Goal: Information Seeking & Learning: Learn about a topic

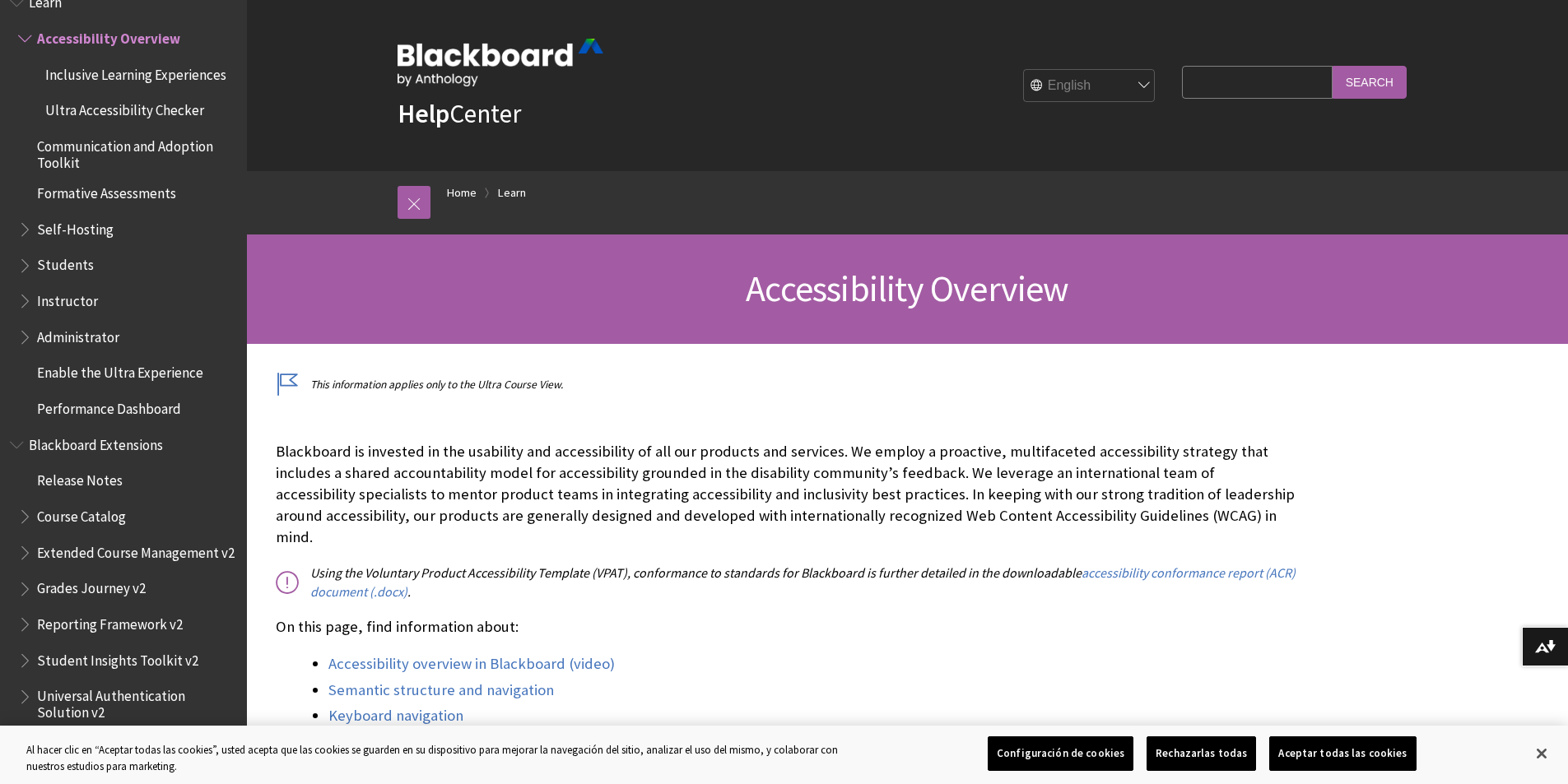
click at [13, 456] on span "Blackboard Extensions" at bounding box center [123, 445] width 227 height 28
click at [15, 445] on span "Book outline for Blackboard Extensions" at bounding box center [18, 441] width 17 height 21
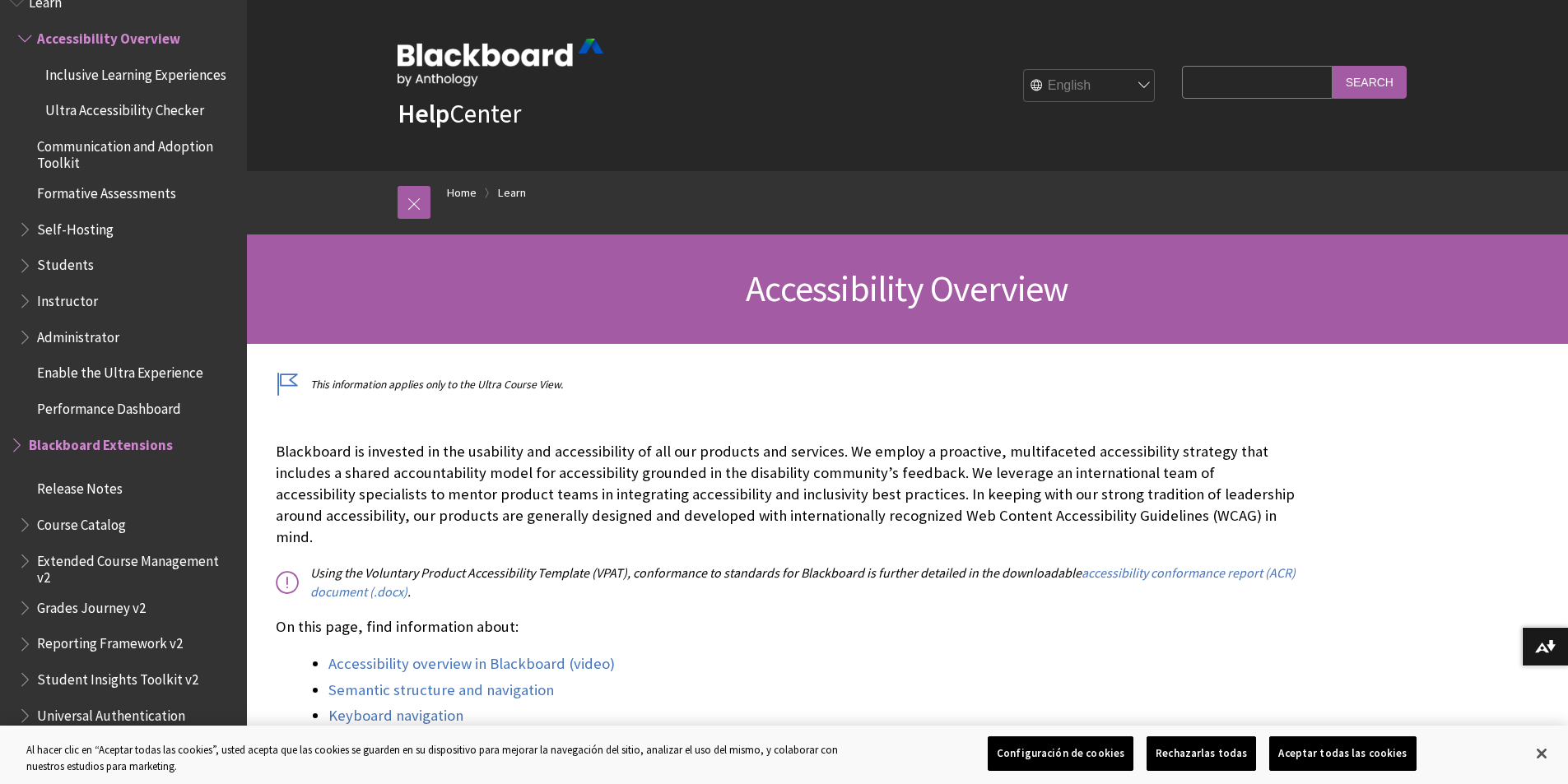
scroll to position [1303, 0]
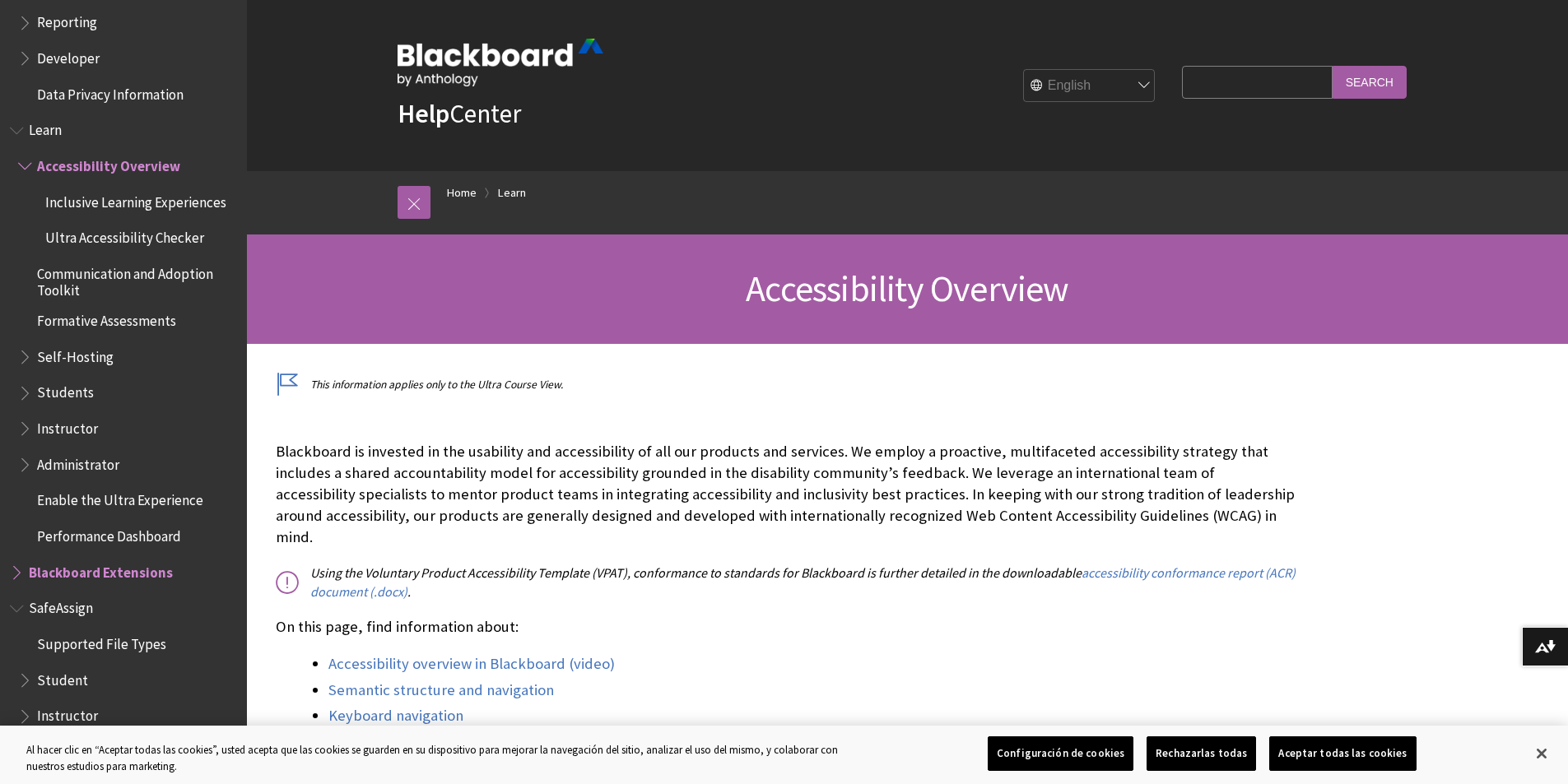
click at [19, 569] on span "Book outline for Blackboard Extensions" at bounding box center [18, 569] width 17 height 21
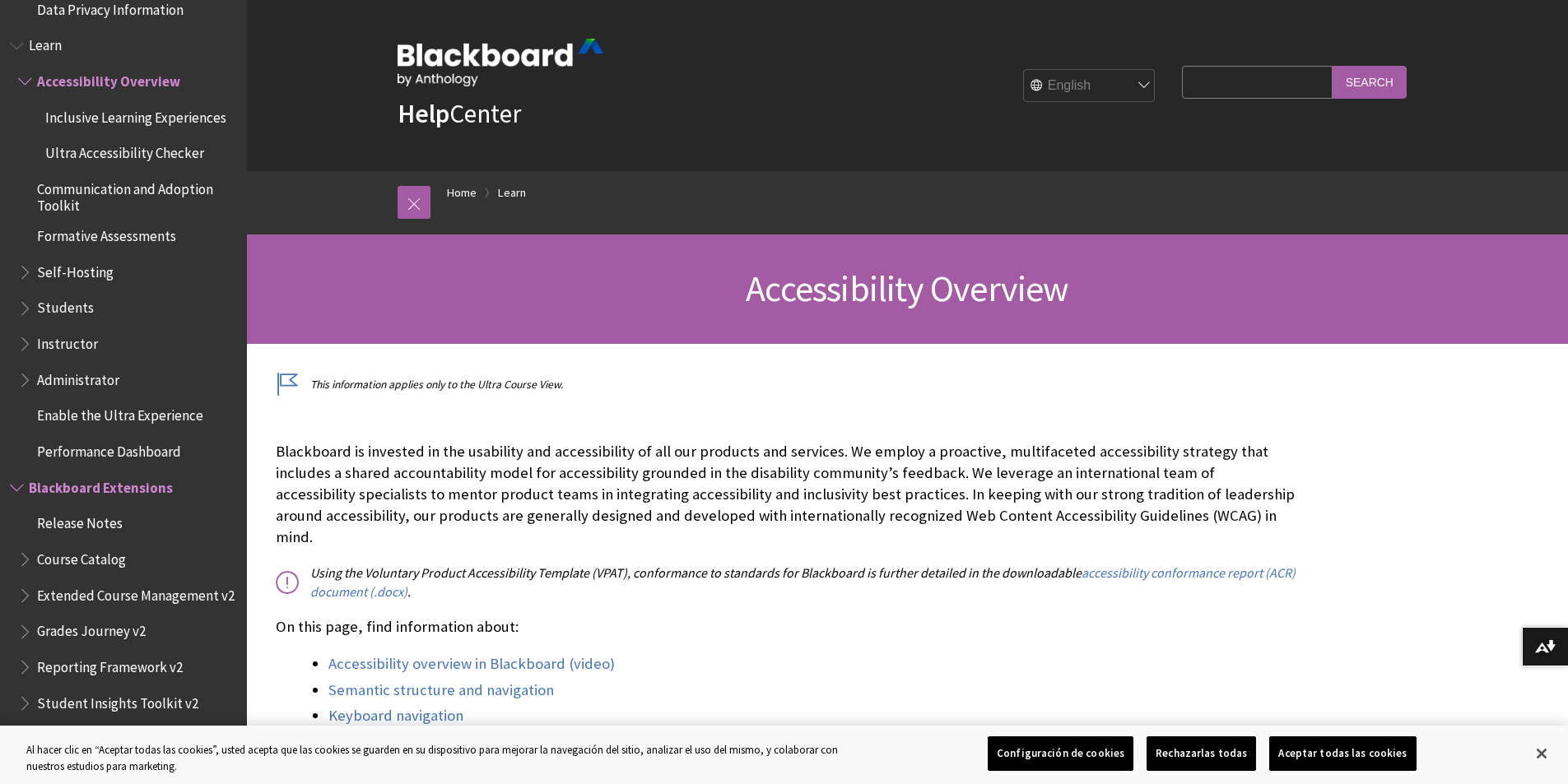
click at [13, 376] on ul "Accessibility Overview Inclusive Learning Experiences Ultra Accessibility Check…" at bounding box center [123, 267] width 227 height 398
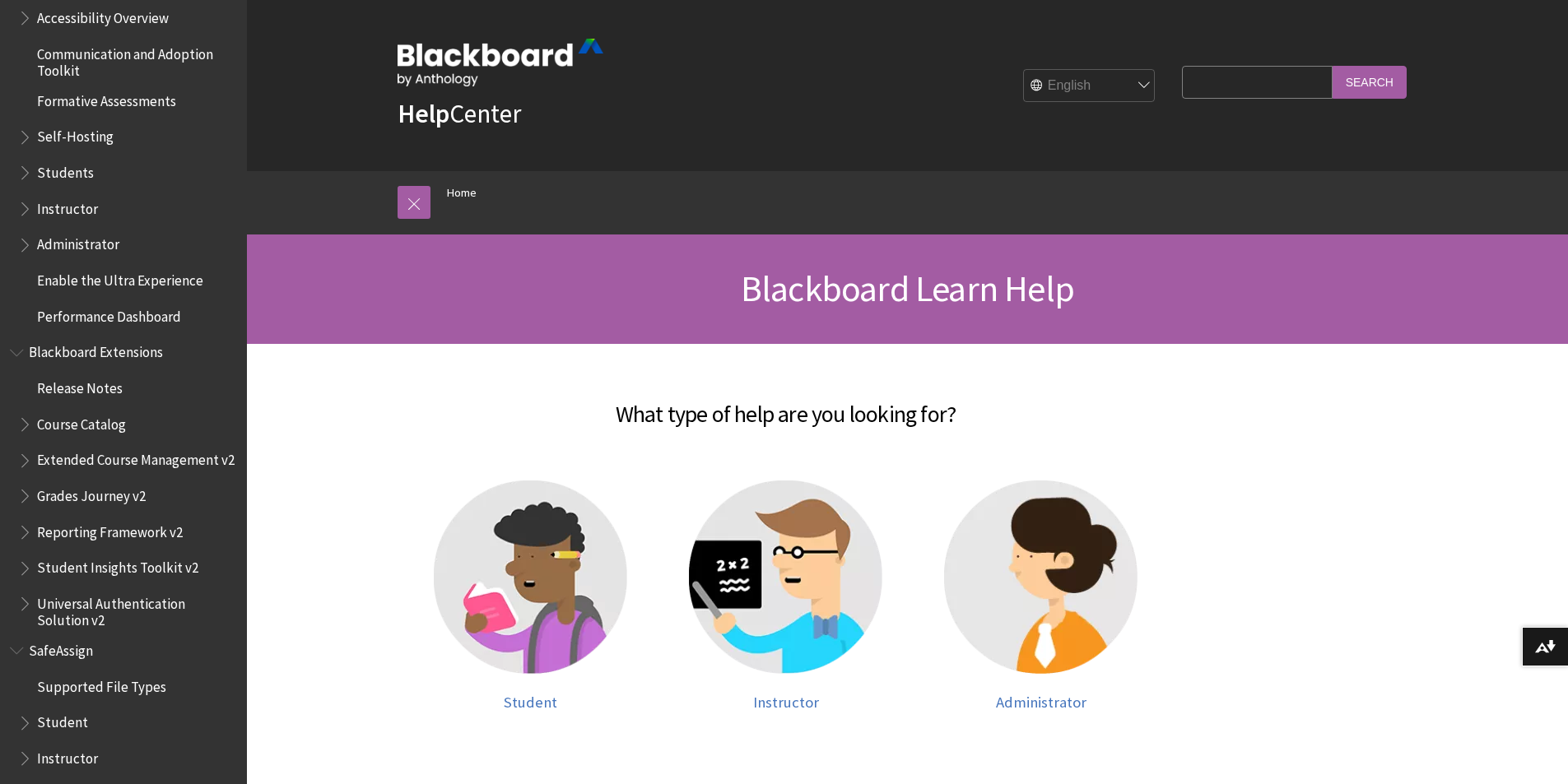
scroll to position [1451, 0]
click at [43, 617] on span "Universal Authentication Solution v2" at bounding box center [136, 608] width 198 height 39
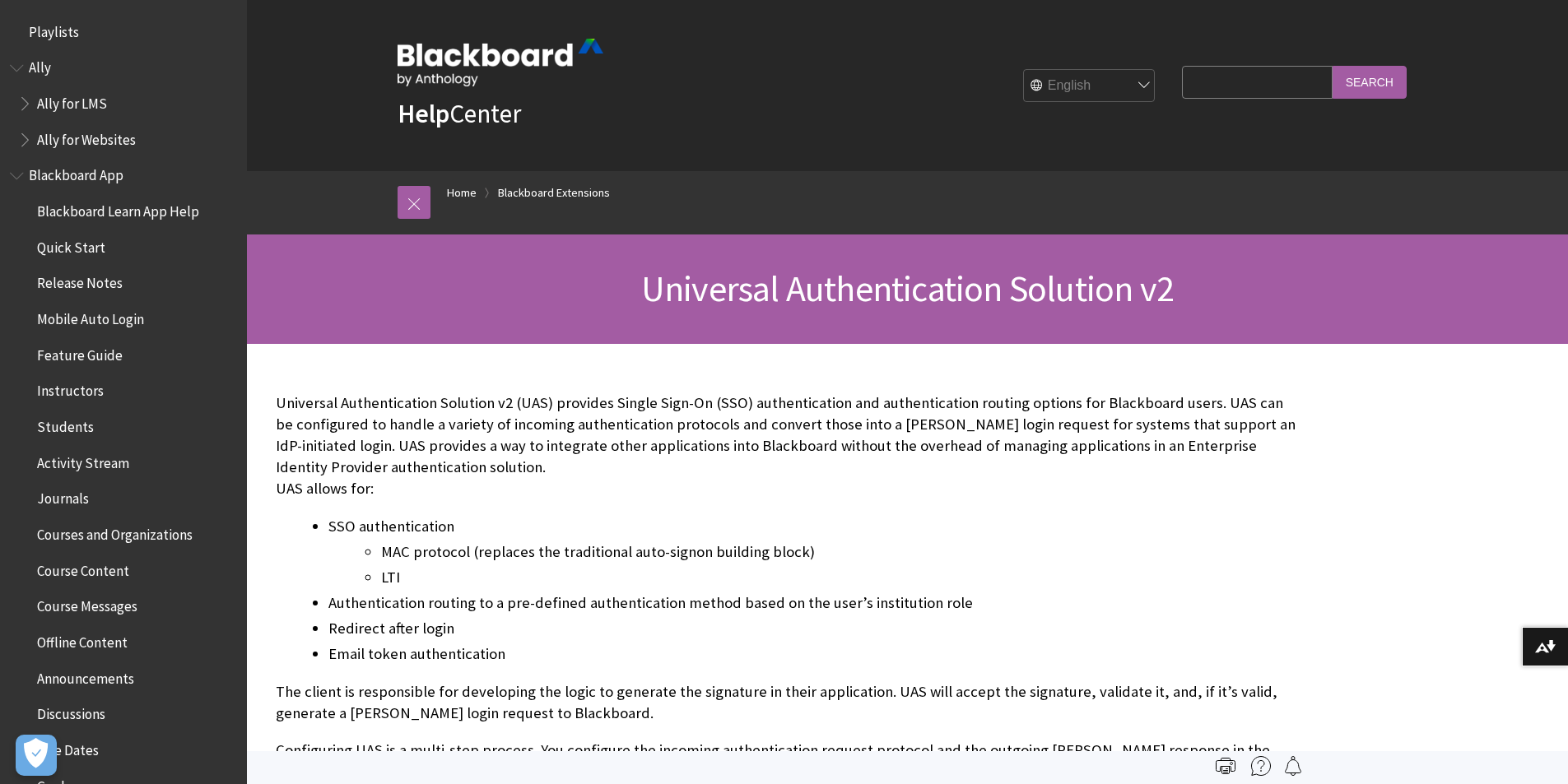
scroll to position [1719, 0]
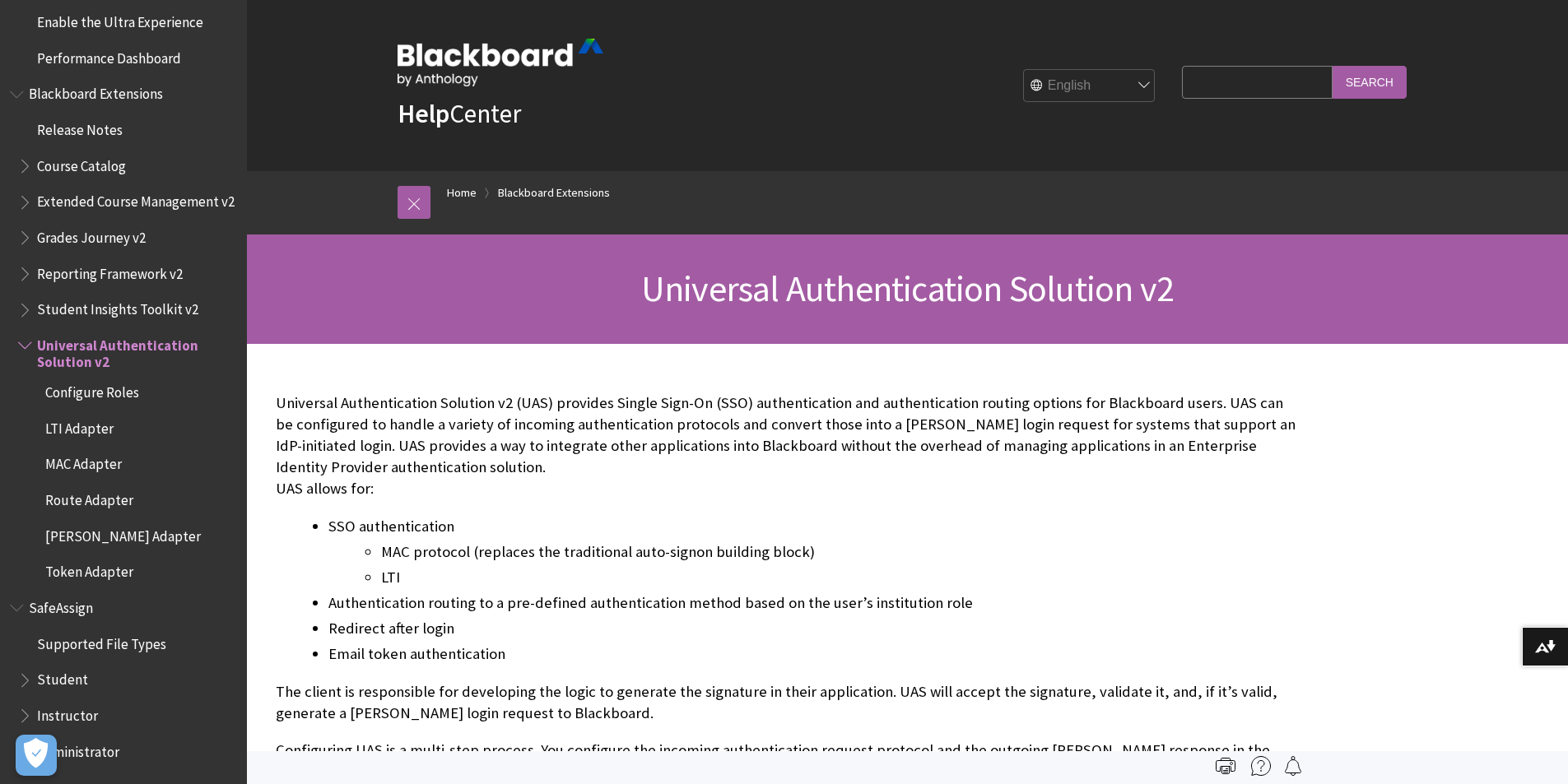
click at [82, 576] on span "Token Adapter" at bounding box center [89, 569] width 88 height 23
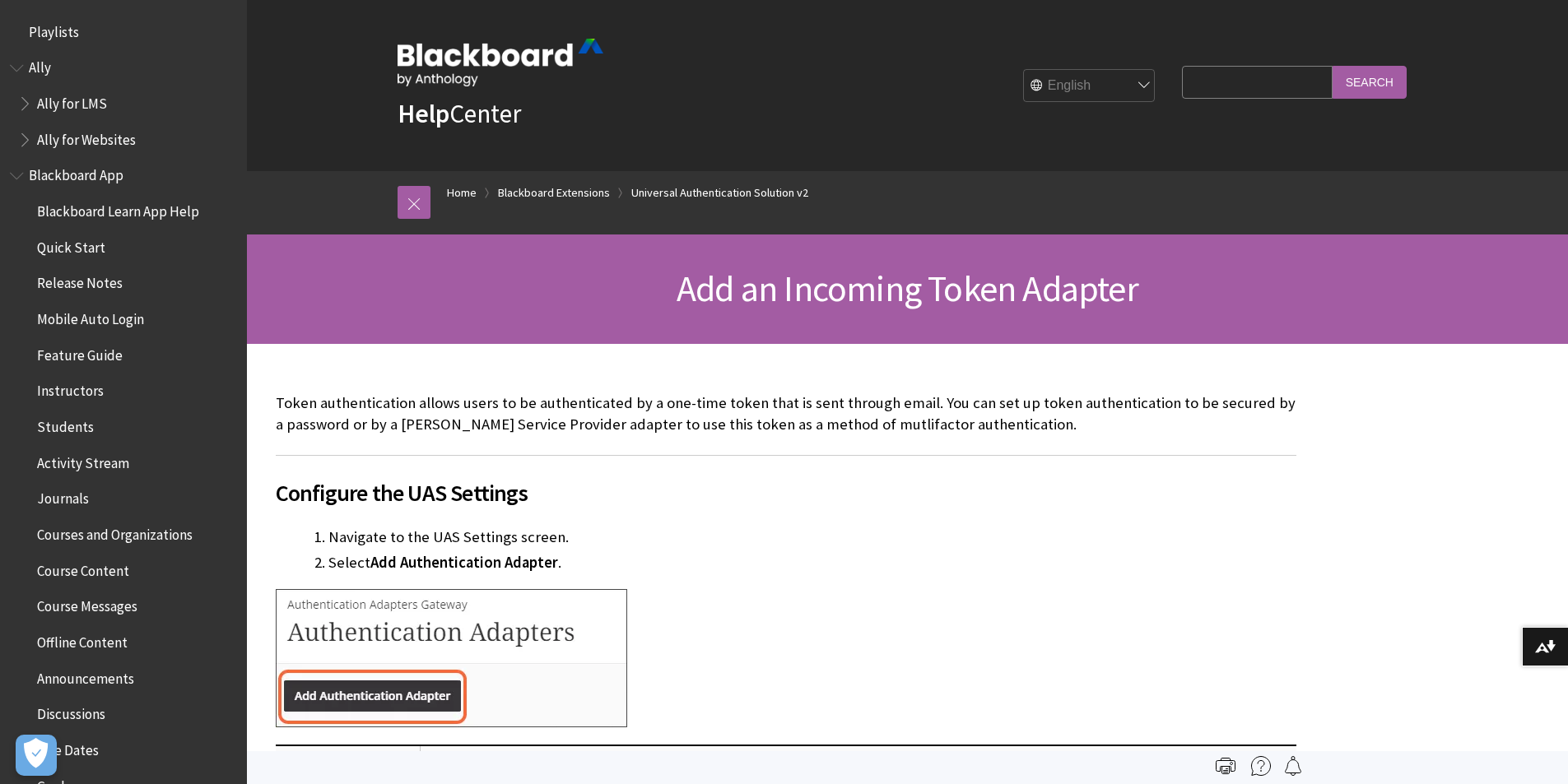
scroll to position [1719, 0]
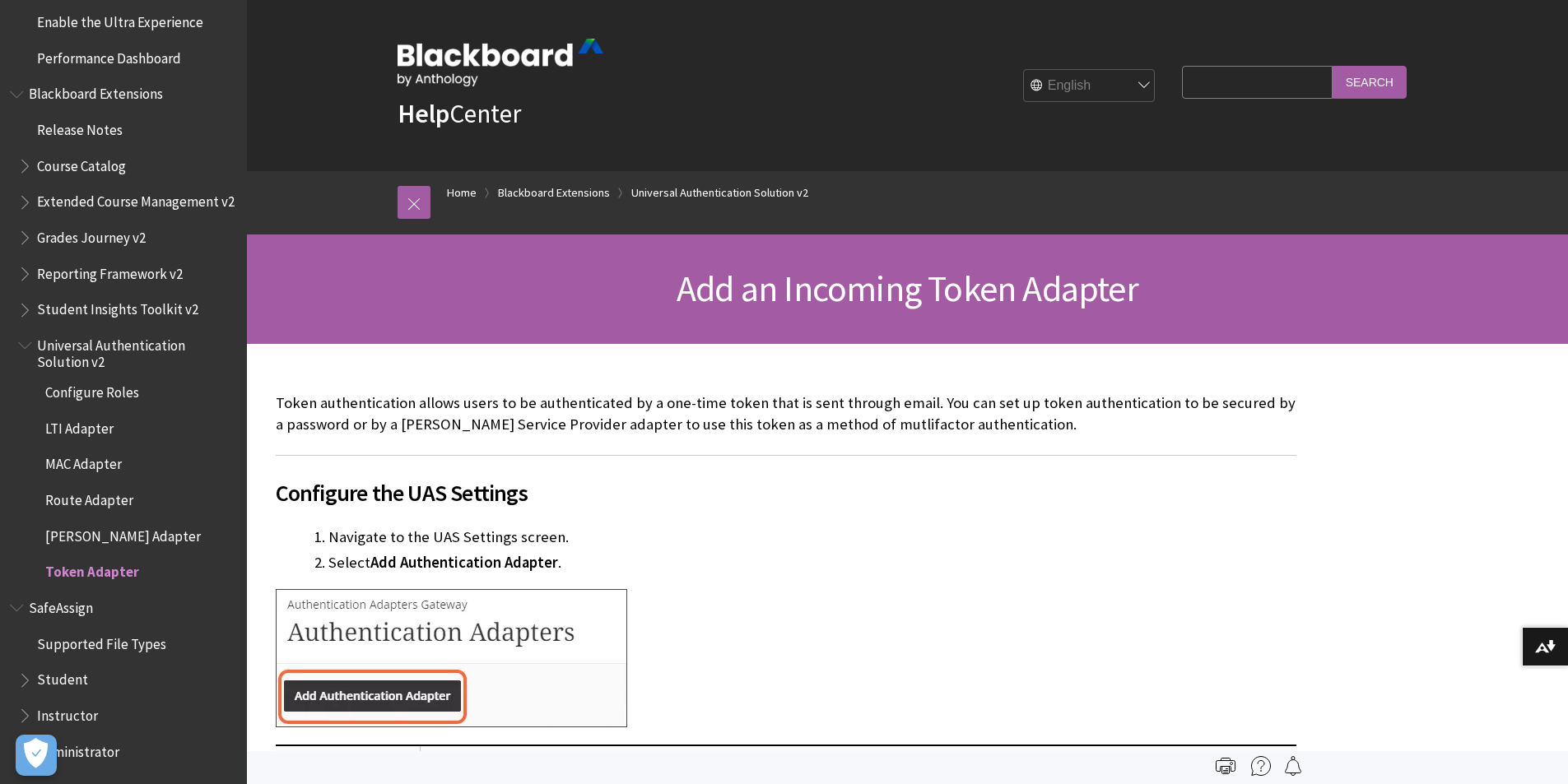
click at [69, 668] on span "Student" at bounding box center [63, 677] width 51 height 23
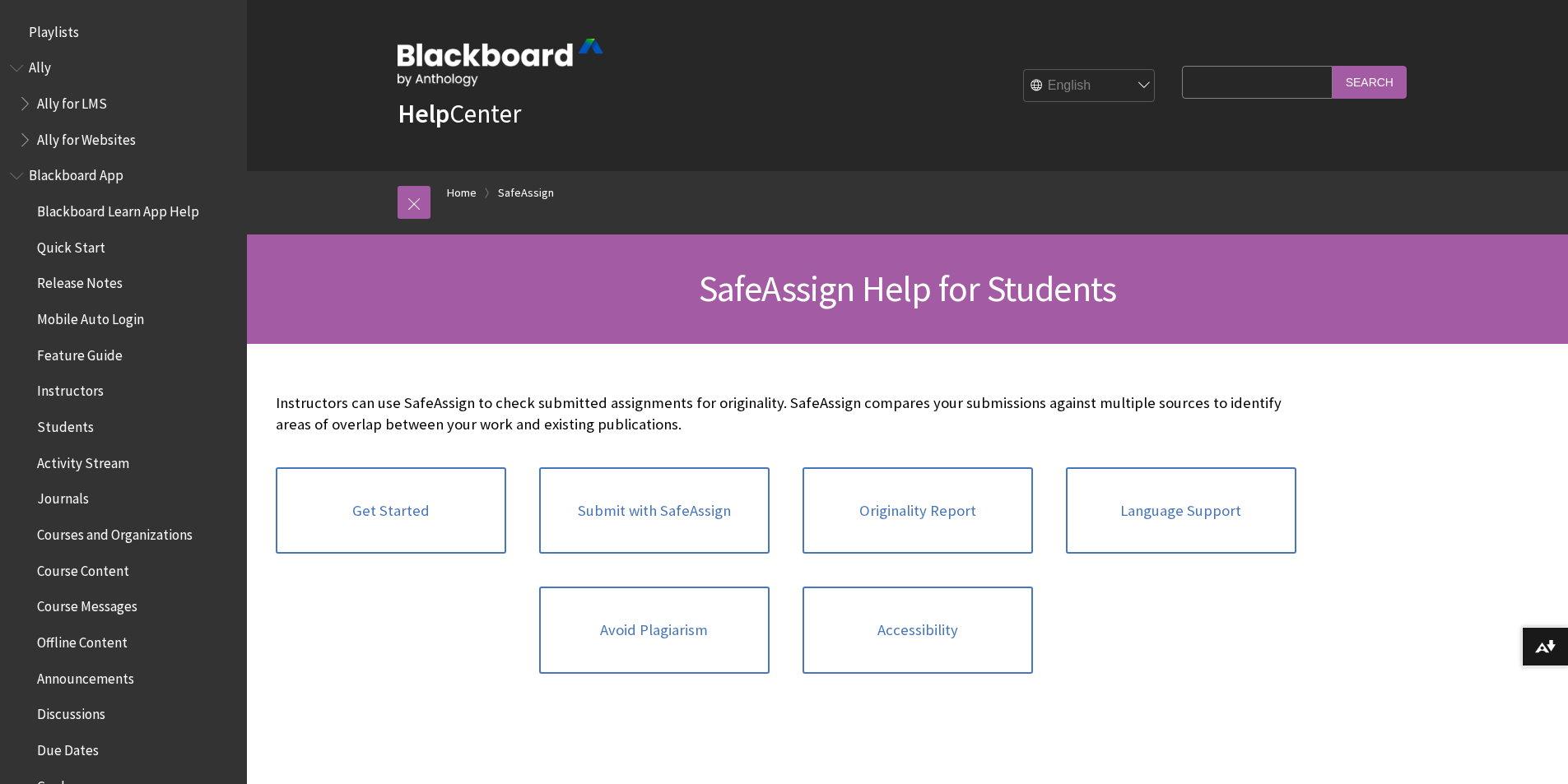
scroll to position [1719, 0]
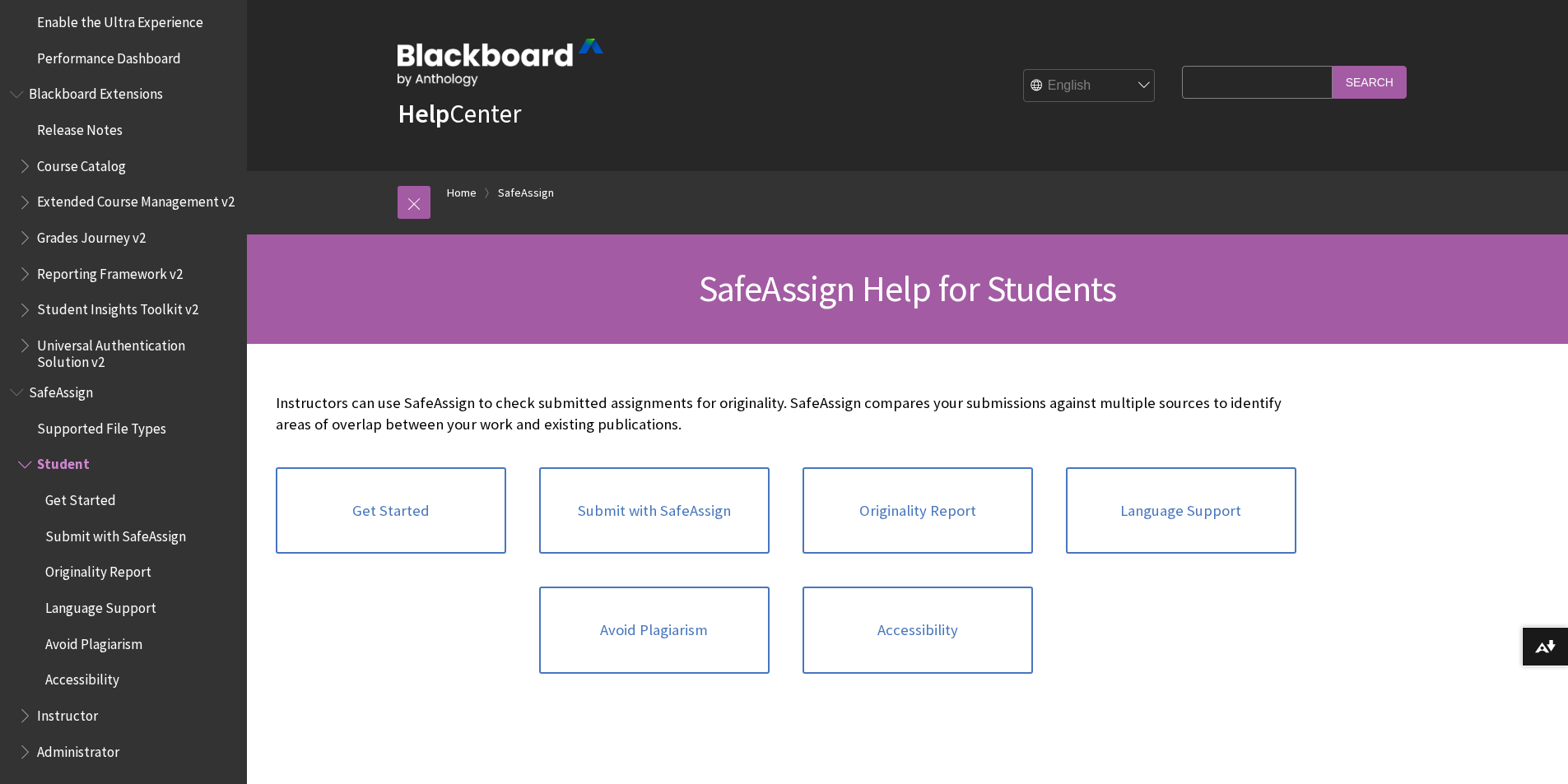
click at [69, 709] on span "Instructor" at bounding box center [67, 712] width 61 height 23
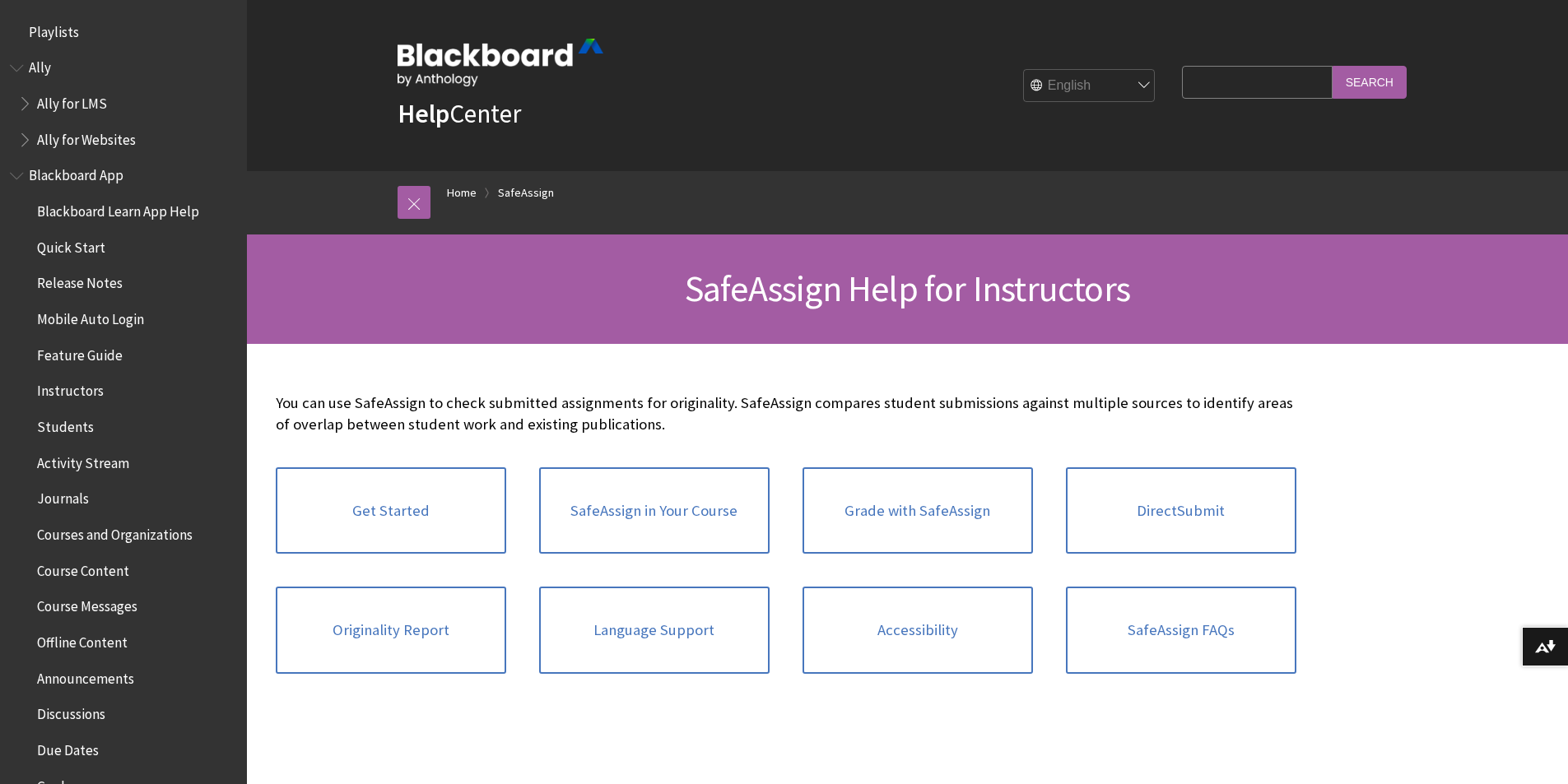
scroll to position [1791, 0]
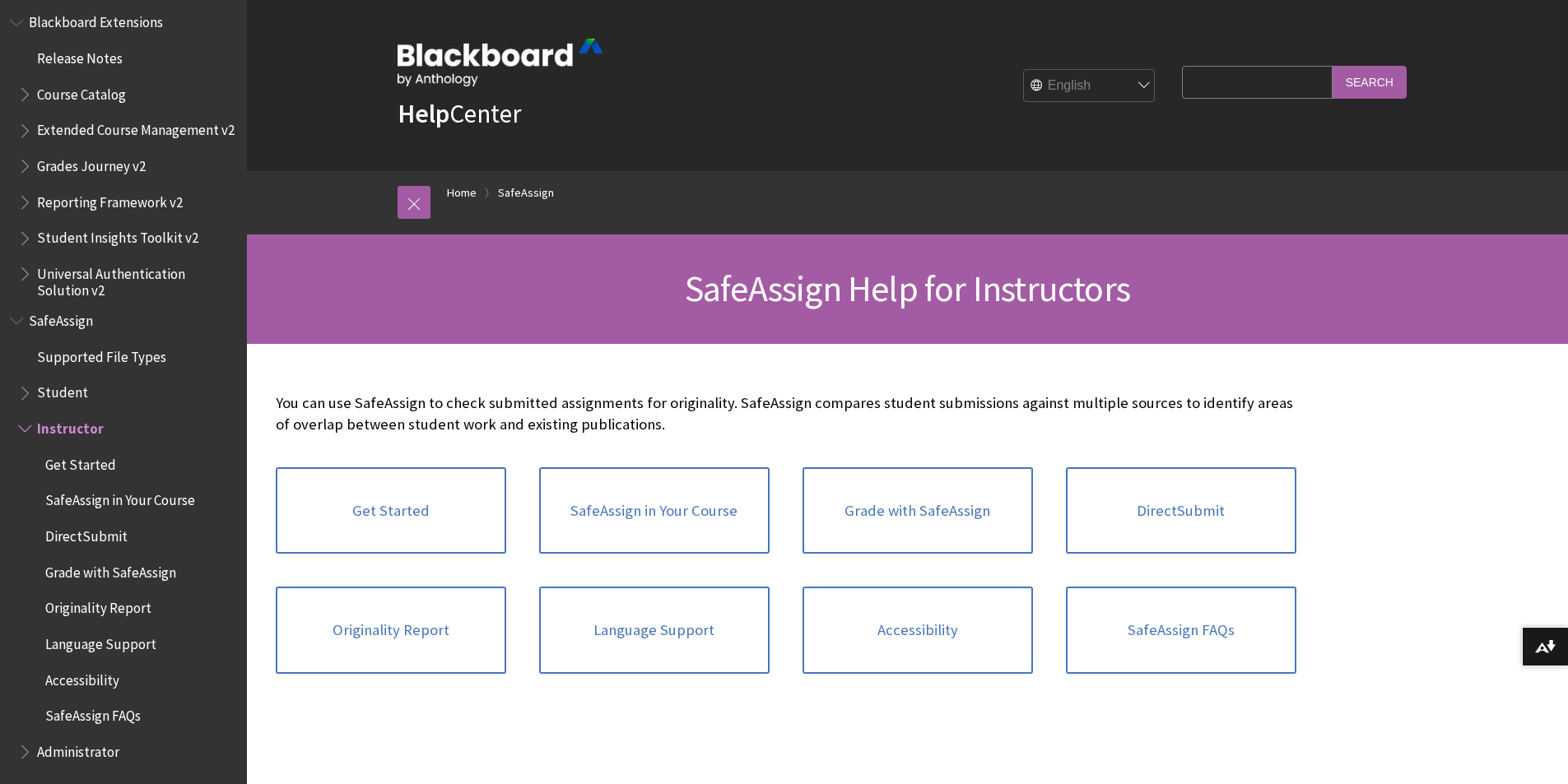
click at [88, 708] on span "SafeAssign FAQs" at bounding box center [92, 713] width 95 height 23
click at [89, 682] on span "Accessibility" at bounding box center [82, 677] width 74 height 23
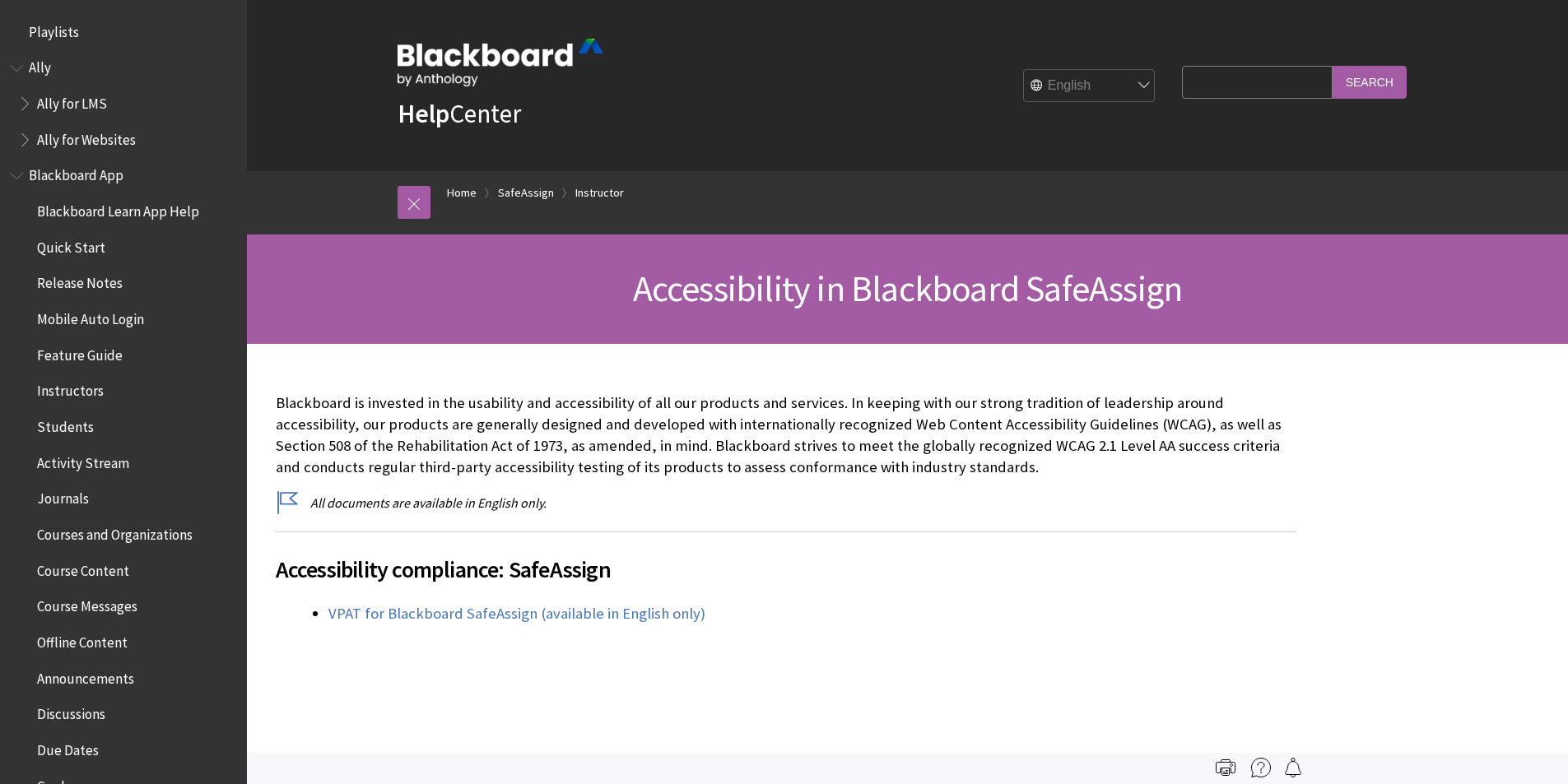
scroll to position [1791, 0]
